Goal: Check status: Check status

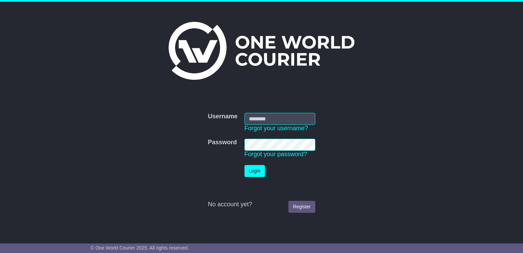
type input "**********"
drag, startPoint x: 251, startPoint y: 169, endPoint x: 264, endPoint y: 168, distance: 13.0
click at [252, 169] on button "Login" at bounding box center [255, 171] width 20 height 12
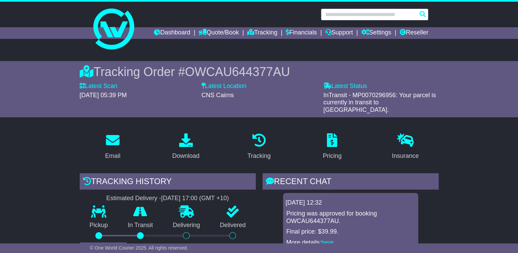
click at [377, 13] on input "text" at bounding box center [375, 15] width 108 height 12
paste input "**********"
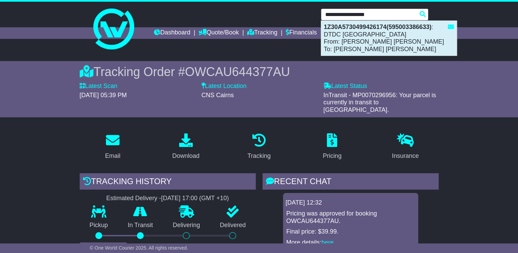
click at [359, 45] on div "1Z30A5730499426174(595003386633) : DTDC [GEOGRAPHIC_DATA] From: [PERSON_NAME] […" at bounding box center [389, 38] width 136 height 35
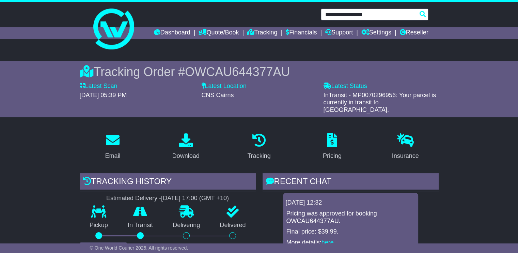
type input "**********"
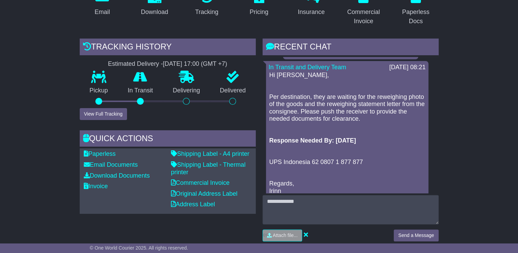
scroll to position [477, 0]
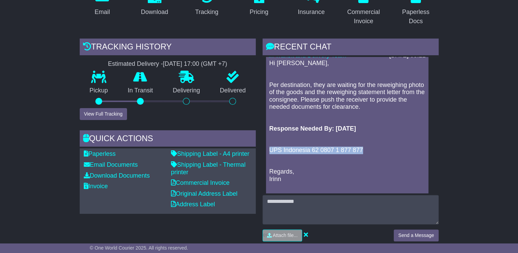
drag, startPoint x: 365, startPoint y: 150, endPoint x: 267, endPoint y: 149, distance: 98.1
click at [267, 149] on div "In Transit and Delivery Team [DATE] 08:21 Hi [PERSON_NAME], Per destination, th…" at bounding box center [347, 124] width 162 height 151
copy p "UPS Indonesia 62 0807 1 877 877"
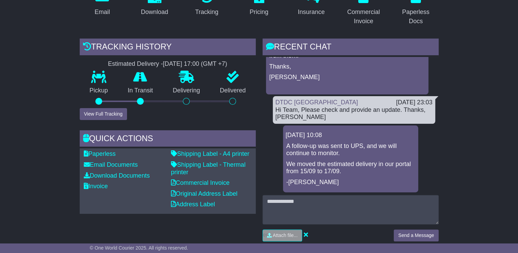
scroll to position [0, 0]
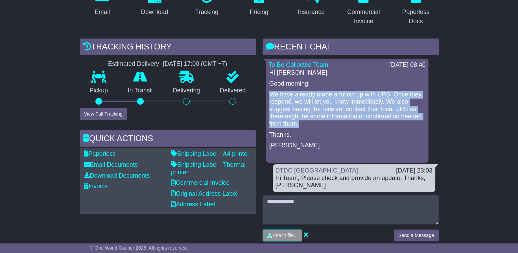
drag, startPoint x: 270, startPoint y: 93, endPoint x: 415, endPoint y: 123, distance: 147.8
click at [415, 123] on p "We have already made a follow up with UPS. Once they respond, we will let you k…" at bounding box center [347, 109] width 156 height 37
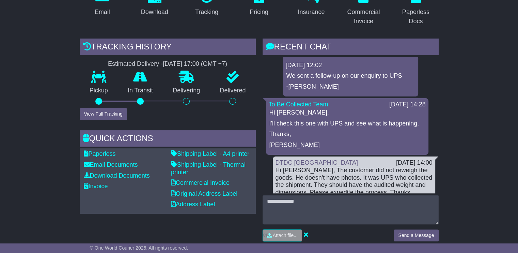
scroll to position [307, 0]
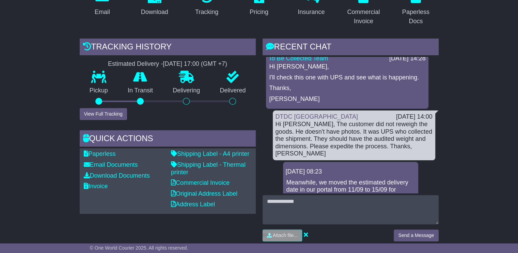
copy p "We have already made a follow up with UPS. Once they respond, we will let you k…"
